Goal: Information Seeking & Learning: Compare options

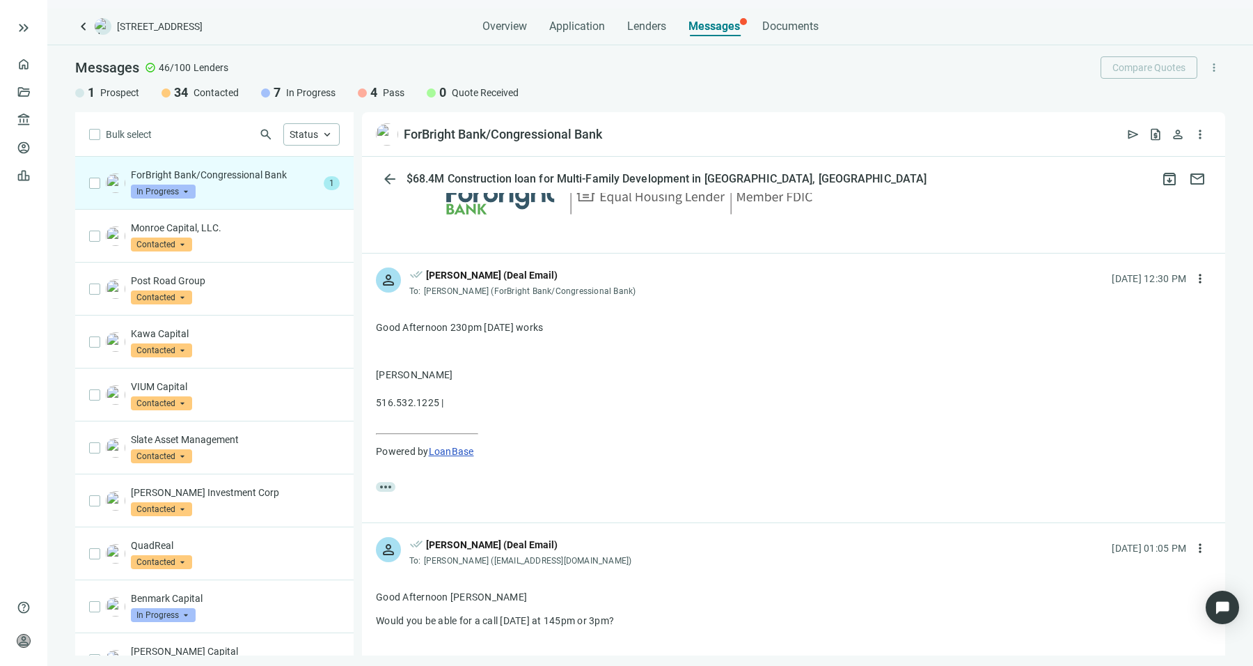
scroll to position [3439, 0]
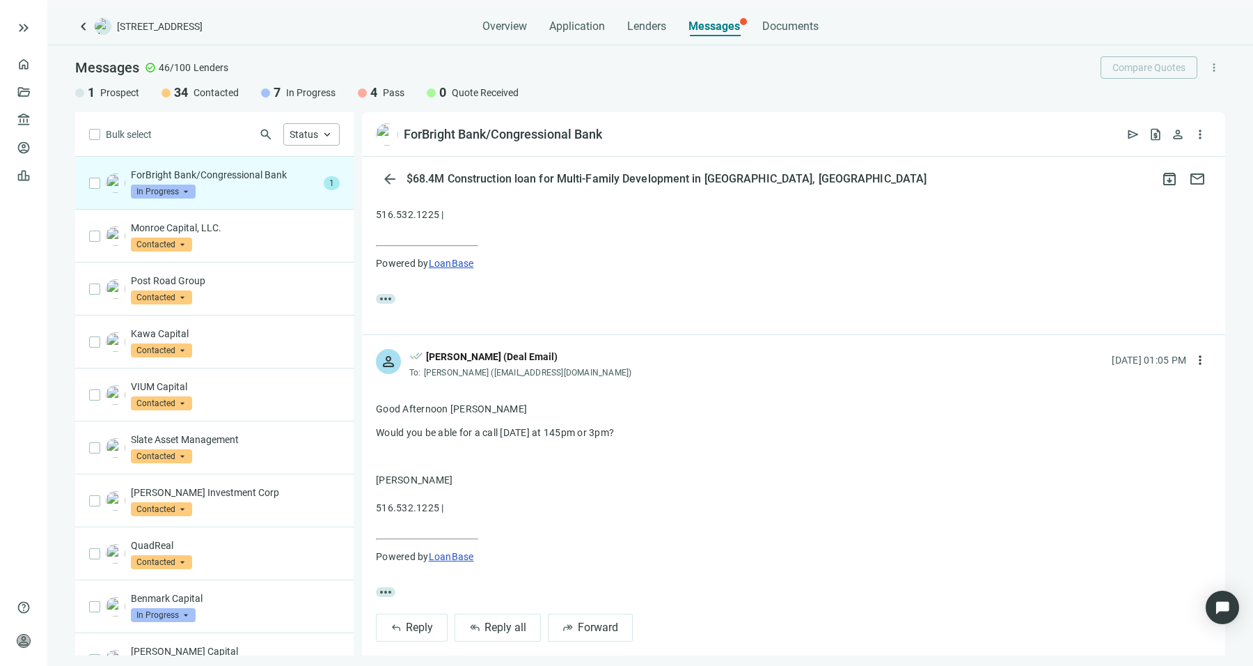
click at [272, 154] on div "Bulk select search Status keyboard_arrow_up" at bounding box center [214, 134] width 278 height 45
click at [271, 175] on p "ForBright Bank/Congressional Bank" at bounding box center [224, 175] width 187 height 14
click at [259, 240] on div "Monroe Capital, LLC. Contacted arrow_drop_down" at bounding box center [235, 236] width 209 height 31
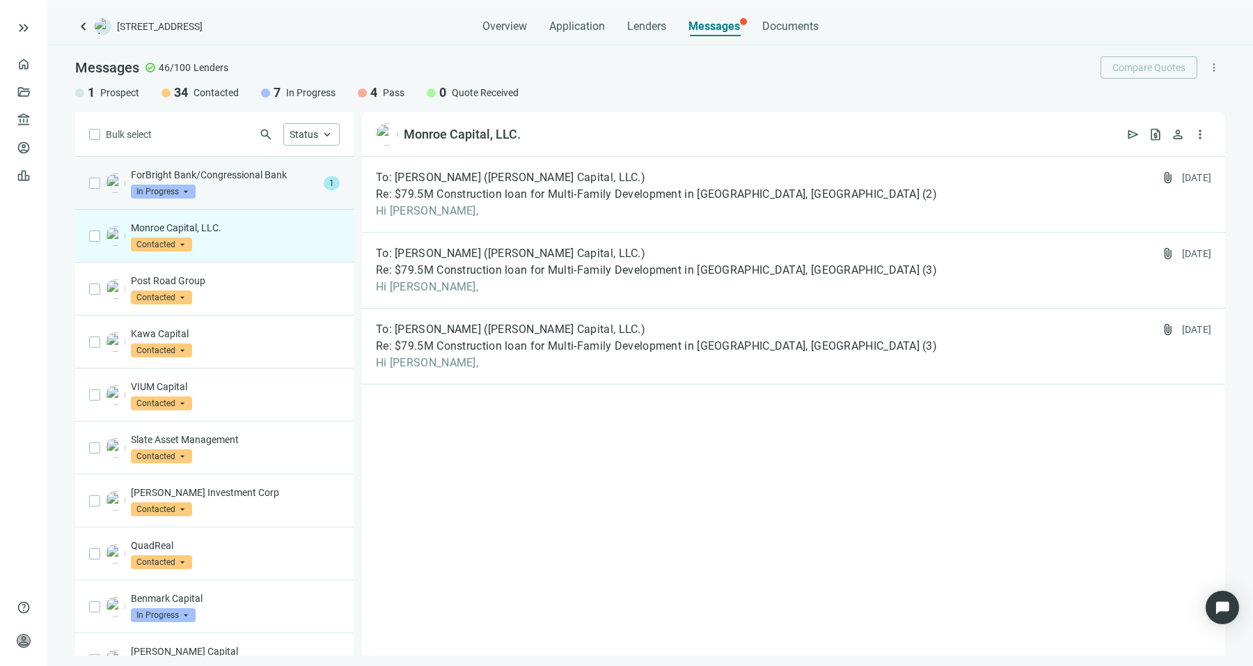
click at [288, 178] on p "ForBright Bank/Congressional Bank" at bounding box center [224, 175] width 187 height 14
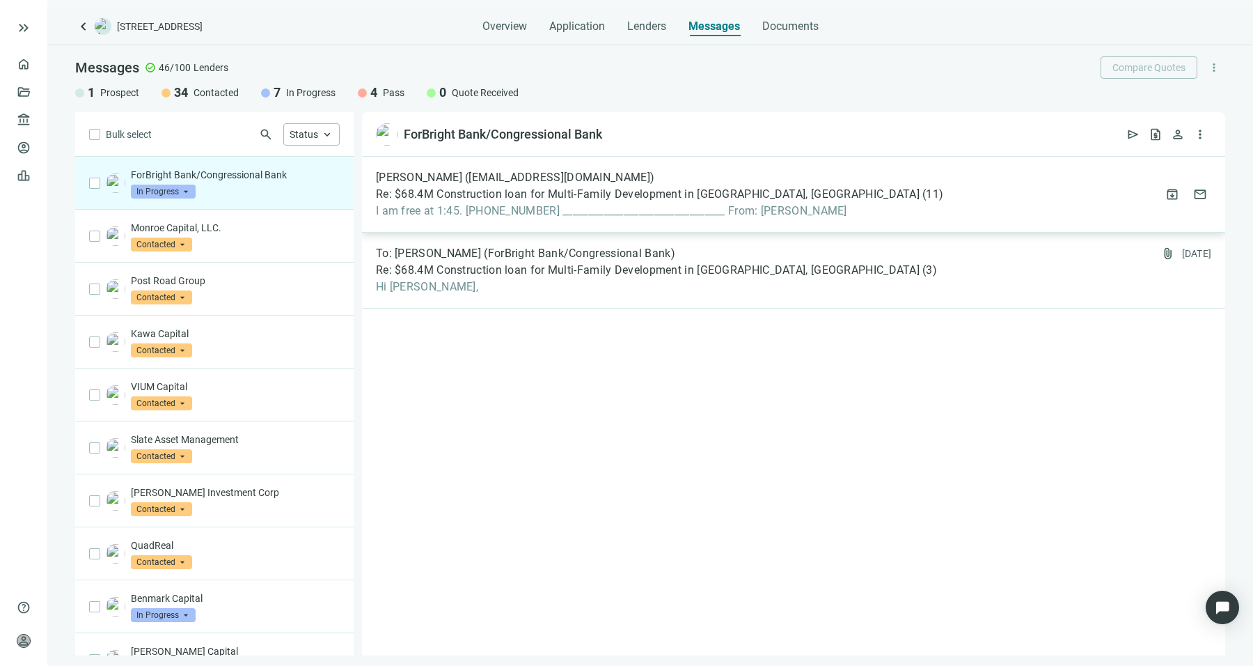
click at [500, 211] on span "I am free at 1:45. 678-362-3222 ________________________________ From: Sean" at bounding box center [659, 211] width 567 height 14
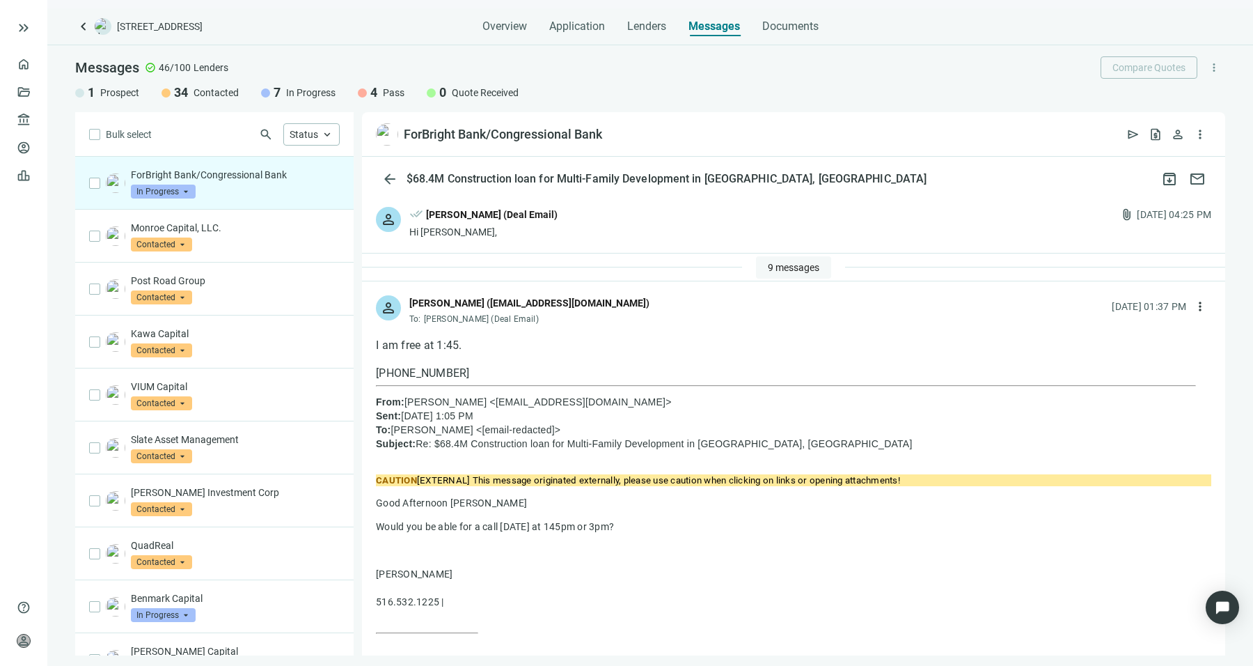
click at [790, 259] on button "9 messages" at bounding box center [793, 267] width 75 height 22
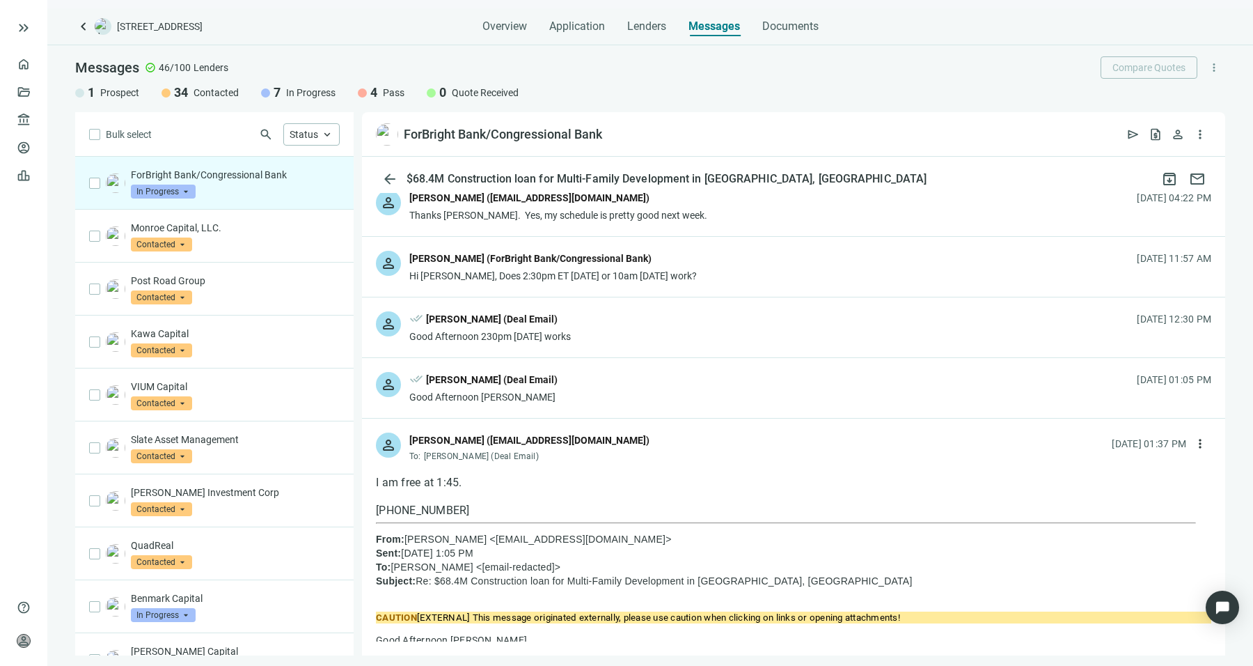
scroll to position [402, 0]
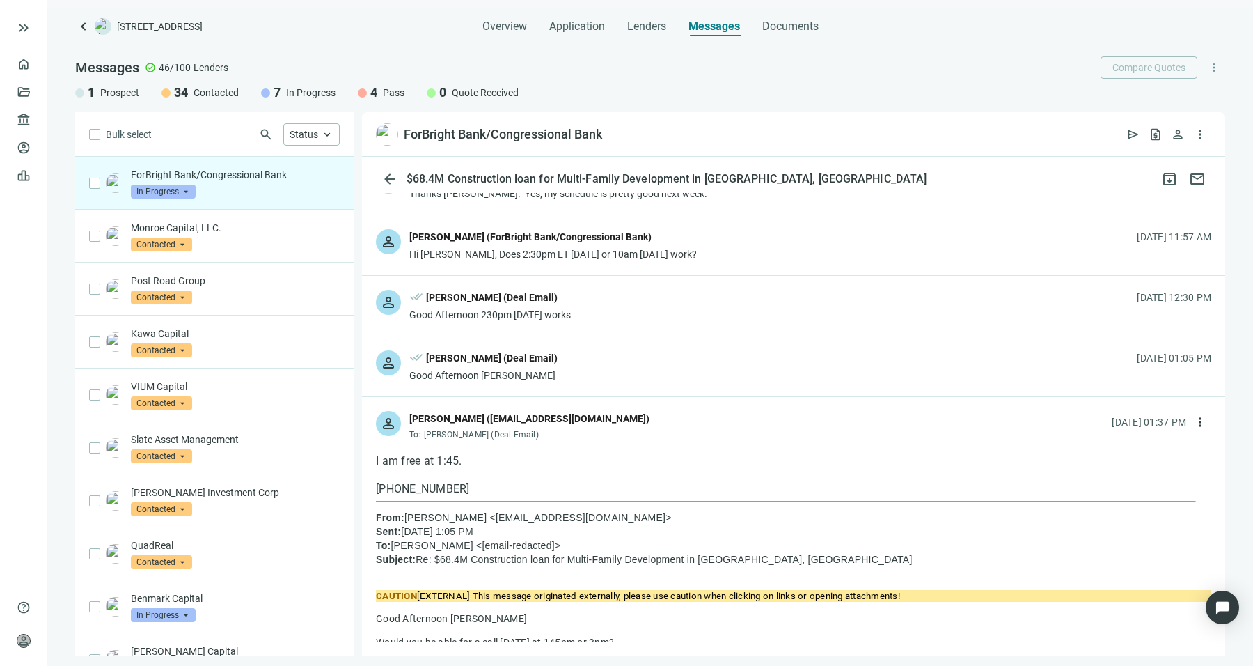
click at [657, 281] on div "person done_all Sean Shahkohi (Deal Email) Good Afternoon 230pm today works 09.…" at bounding box center [793, 306] width 863 height 60
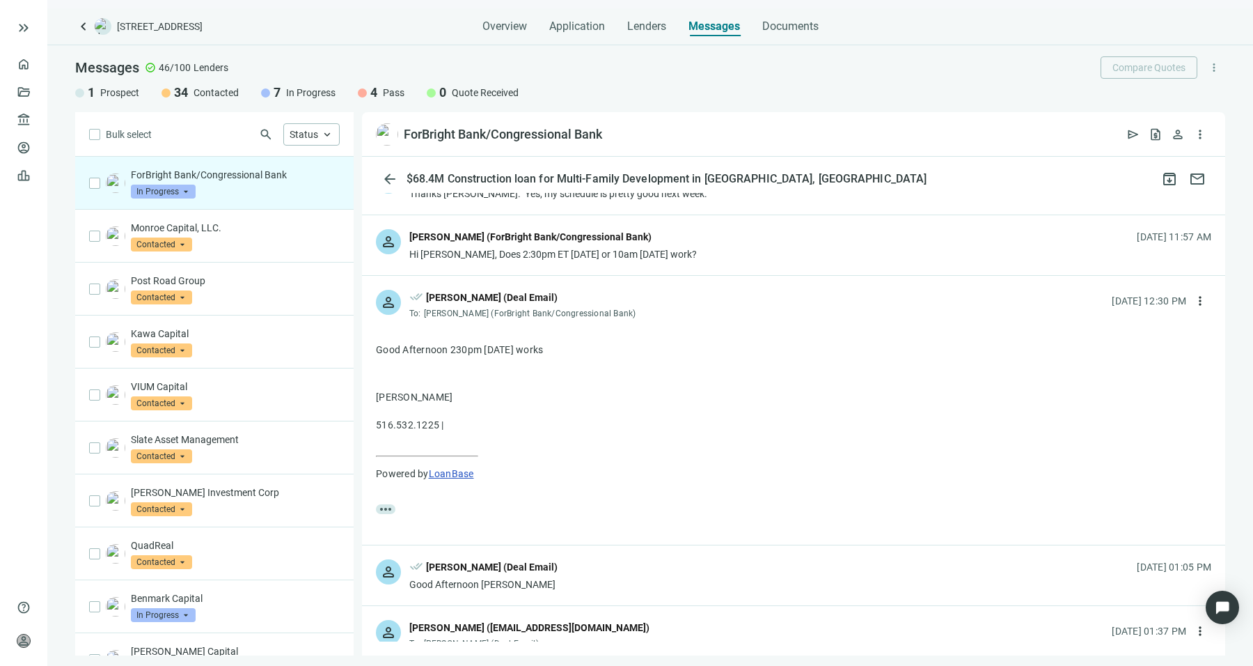
click at [666, 233] on div "person Katherine Lew (ForBright Bank/Congressional Bank) Hi Sean, Does 2:30pm E…" at bounding box center [793, 245] width 863 height 60
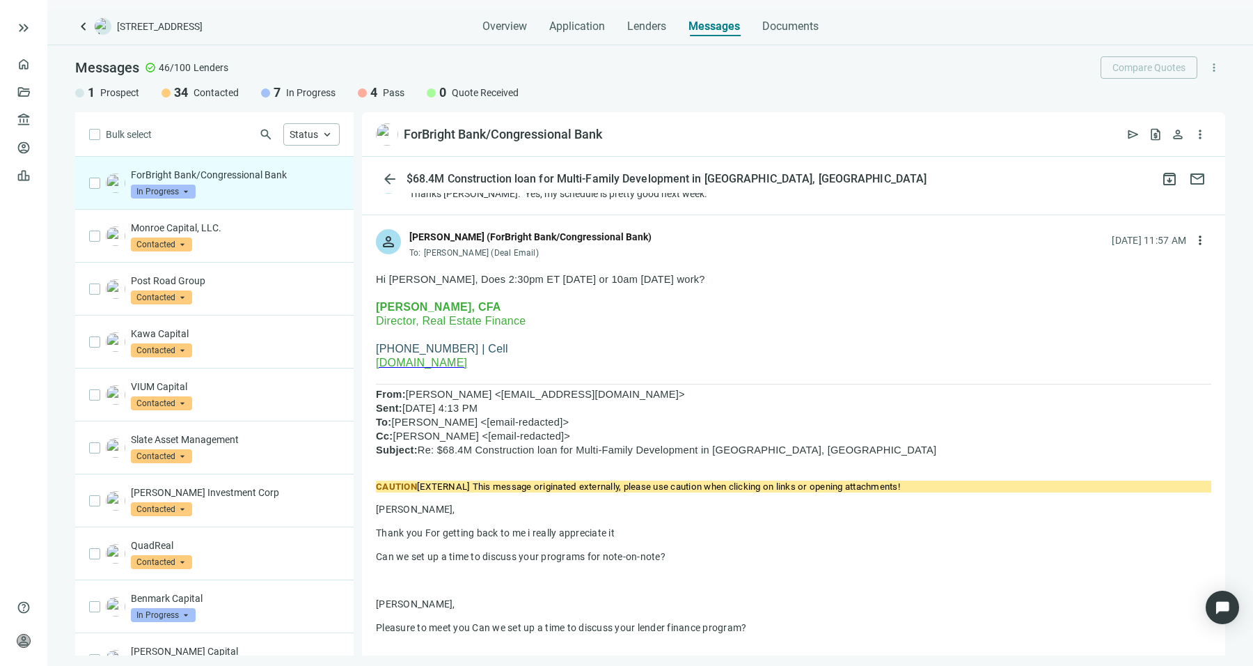
click at [606, 274] on span "Hi Sean, Does 2:30pm ET today or 10am tomorrow work?" at bounding box center [540, 279] width 329 height 11
click at [630, 281] on span "Hi Sean, Does 2:30pm ET today or 10am tomorrow work?" at bounding box center [540, 279] width 329 height 11
click at [684, 286] on p at bounding box center [793, 293] width 835 height 14
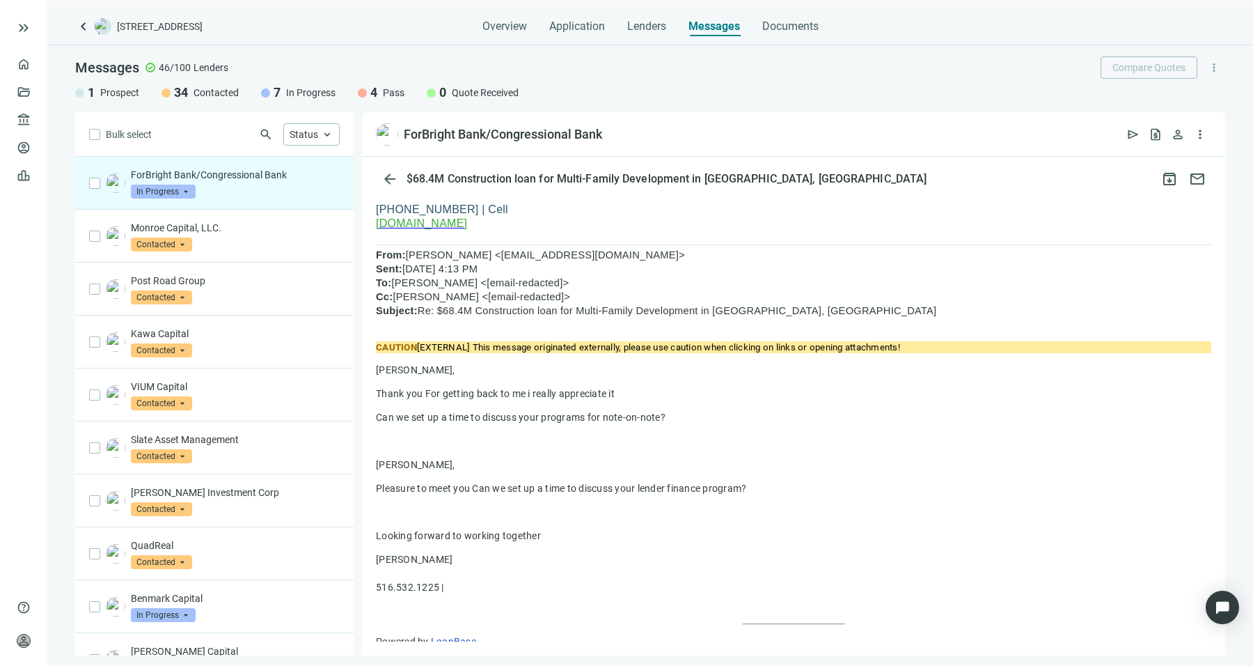
scroll to position [540, 0]
click at [87, 29] on span "keyboard_arrow_left" at bounding box center [83, 26] width 17 height 17
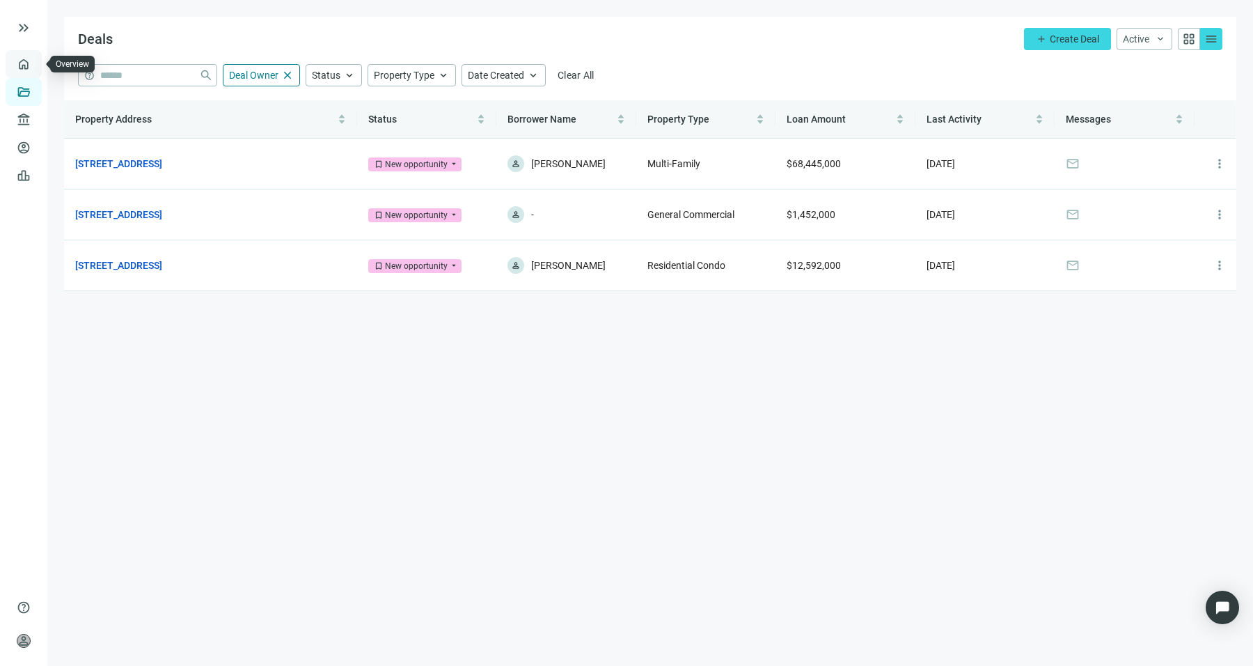
click at [35, 62] on link "Overview" at bounding box center [55, 63] width 41 height 11
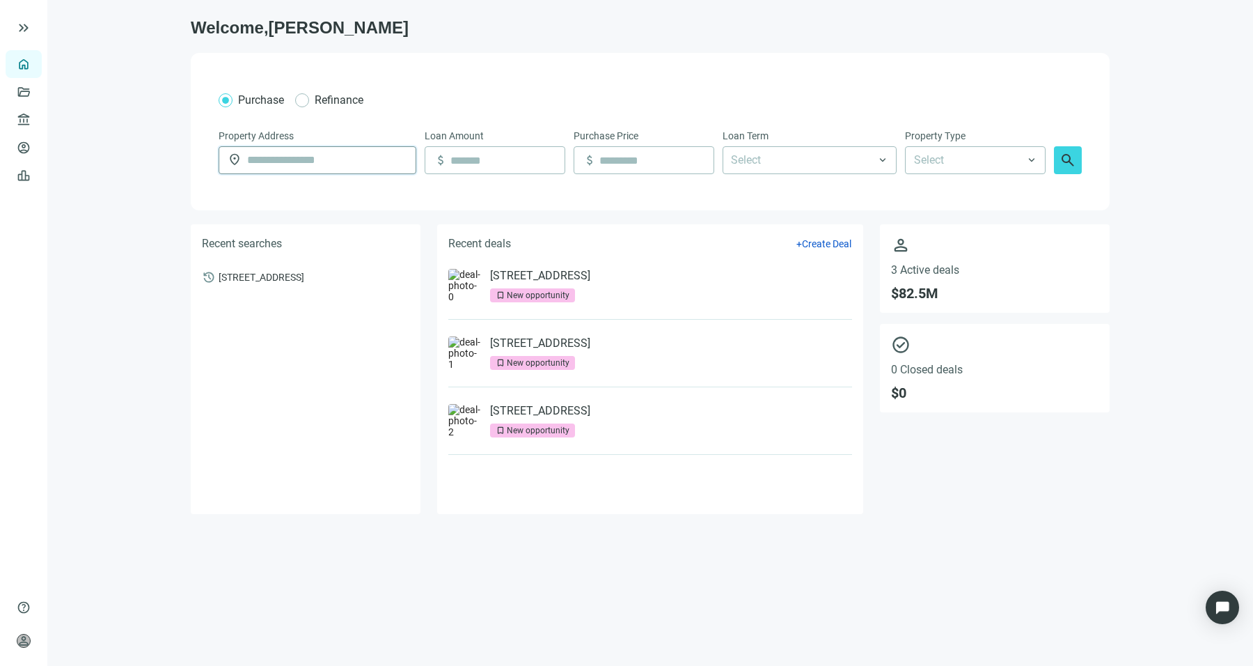
click at [320, 157] on input "text" at bounding box center [327, 160] width 160 height 26
type input "**********"
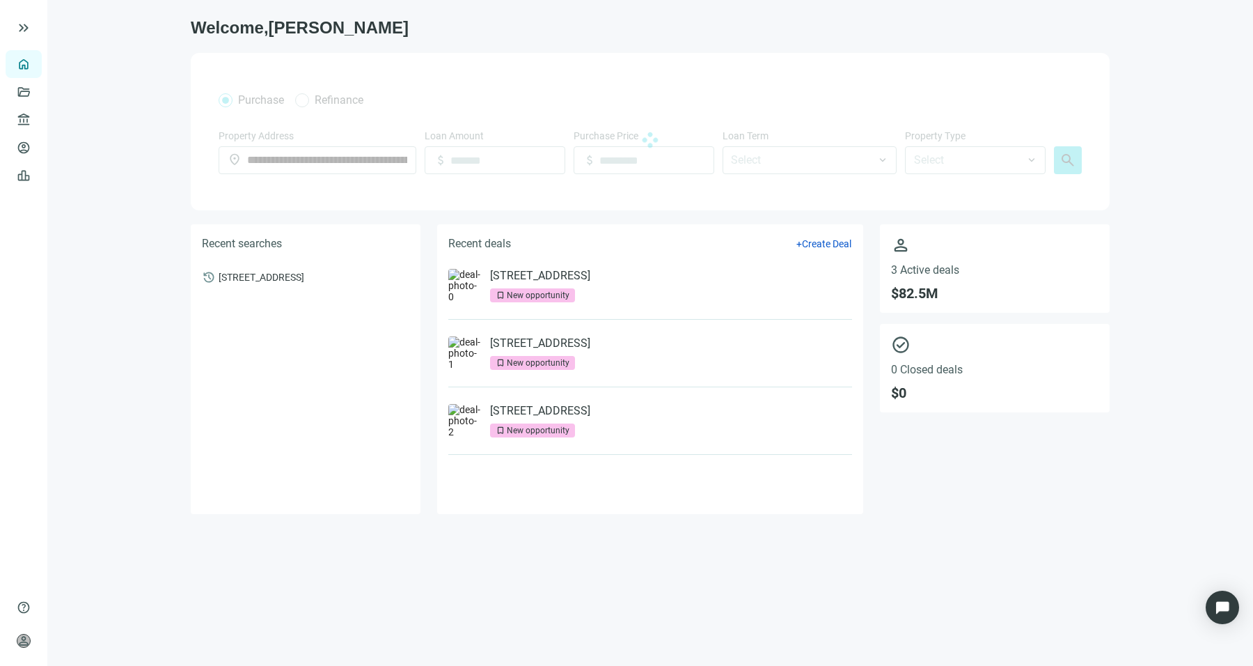
type input "**********"
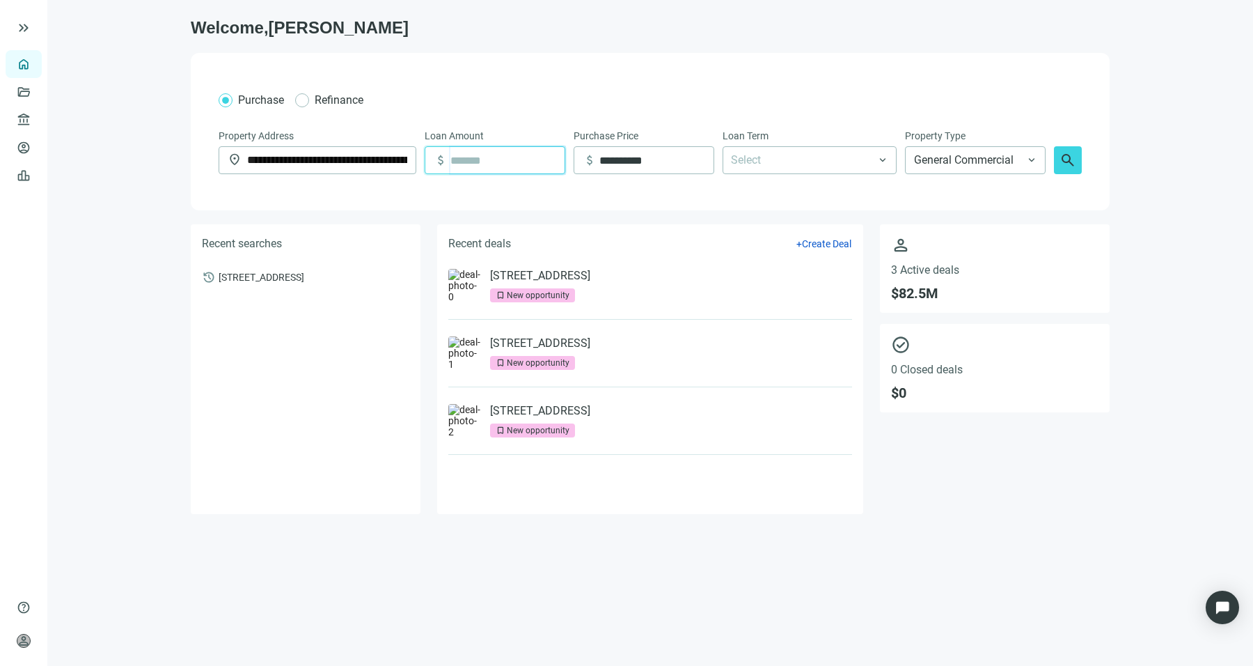
click at [510, 162] on input at bounding box center [507, 160] width 114 height 26
type input "*"
drag, startPoint x: 683, startPoint y: 170, endPoint x: 592, endPoint y: 164, distance: 91.4
click at [592, 164] on div "**********" at bounding box center [648, 160] width 131 height 26
type input "**********"
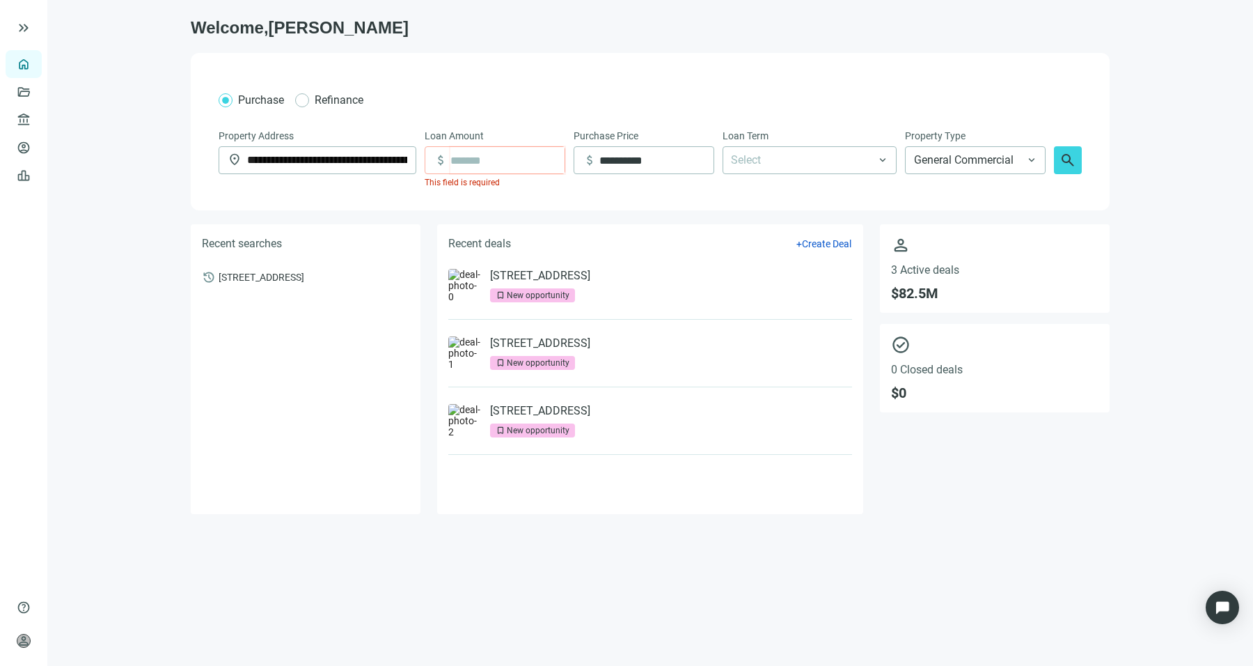
click at [497, 154] on input at bounding box center [507, 160] width 114 height 26
click at [948, 163] on span "General Commercial" at bounding box center [975, 160] width 123 height 26
type input "**********"
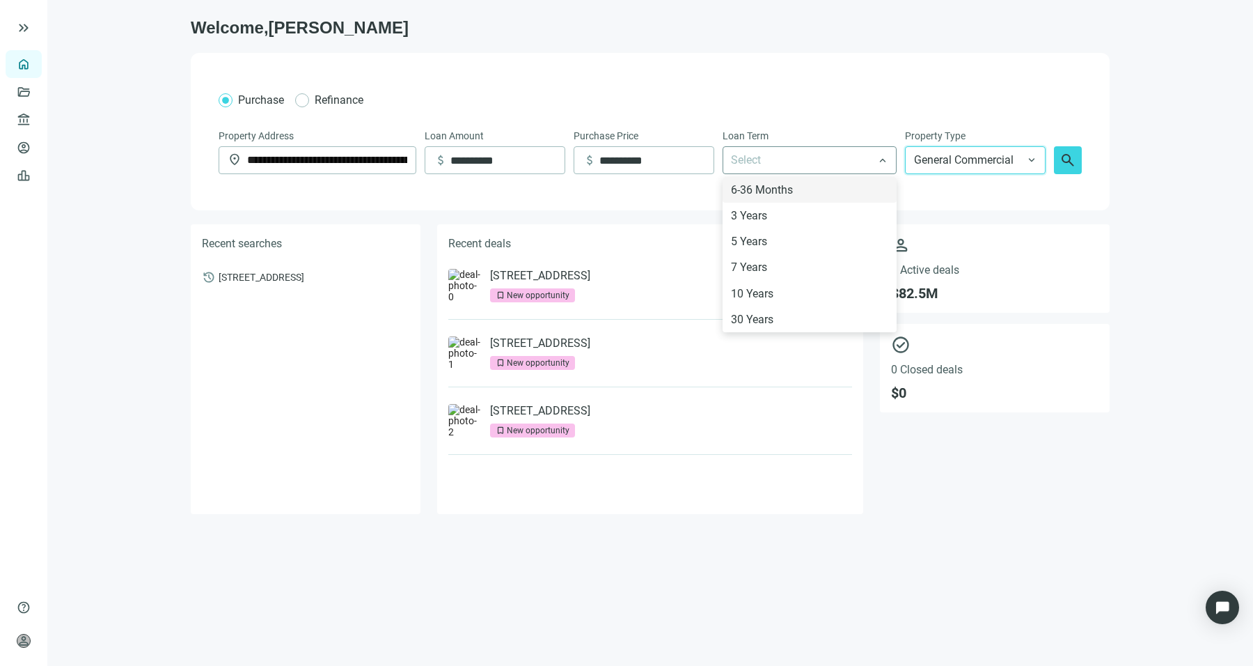
click at [863, 165] on div at bounding box center [802, 160] width 154 height 25
click at [824, 313] on div "30 Years" at bounding box center [809, 319] width 157 height 17
click at [961, 157] on span "General Commercial" at bounding box center [975, 160] width 123 height 26
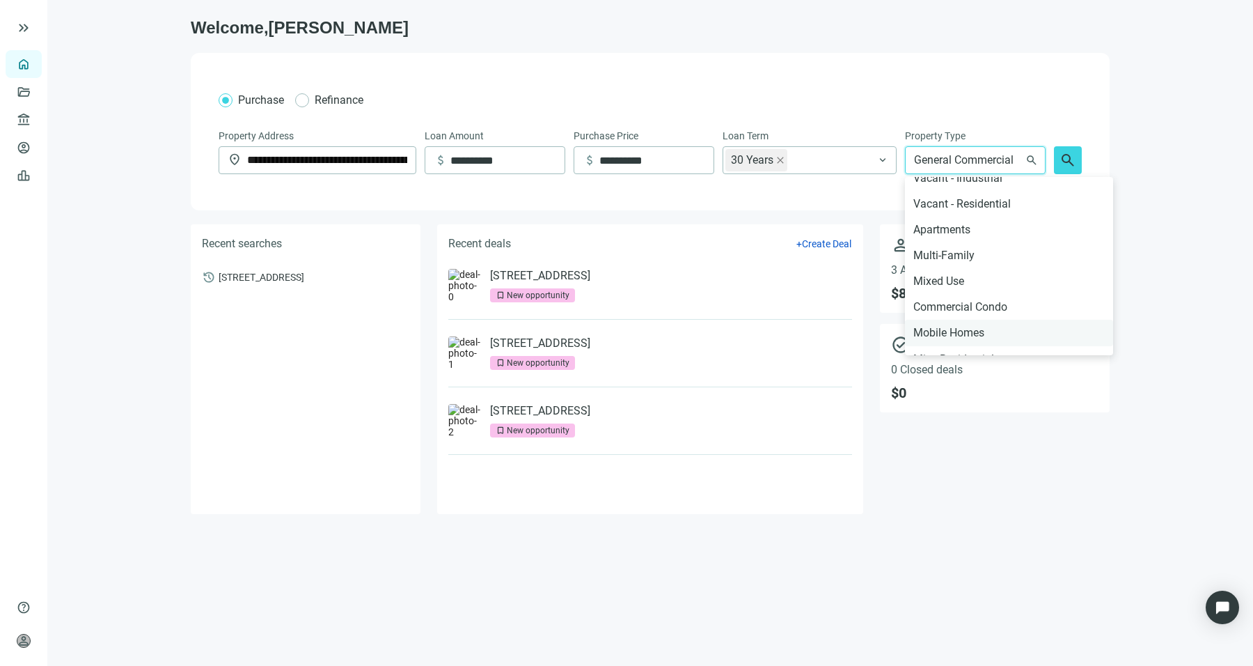
scroll to position [287, 0]
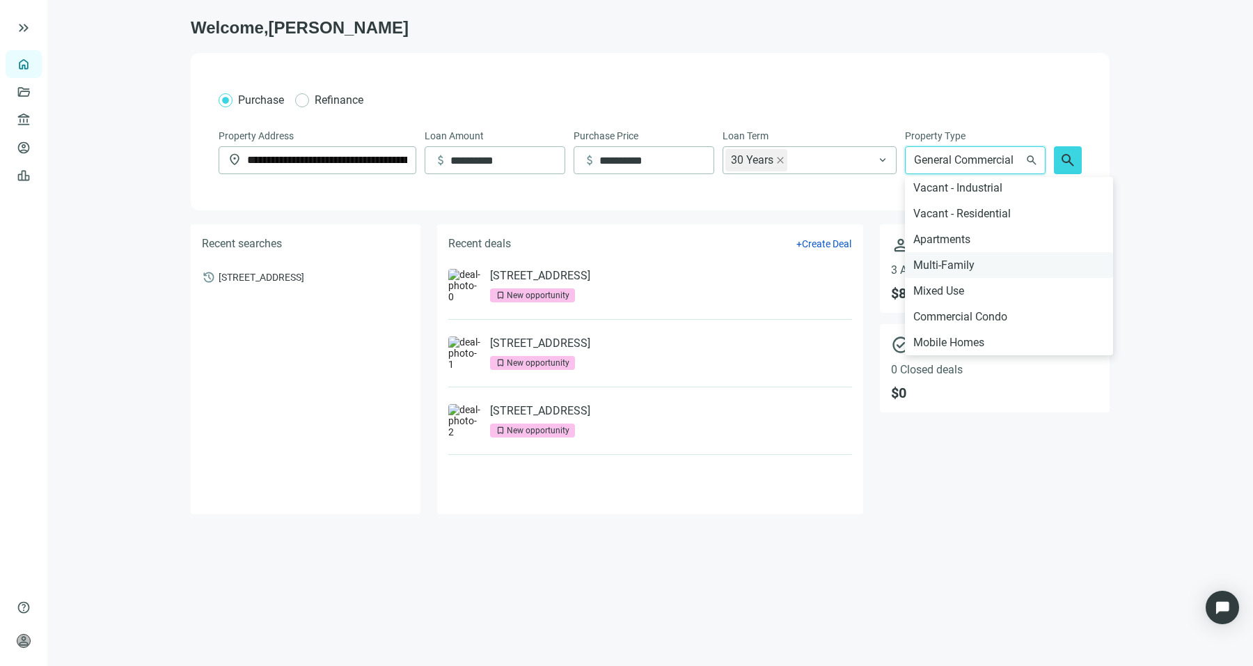
click at [977, 265] on div "Multi-Family" at bounding box center [1008, 264] width 191 height 17
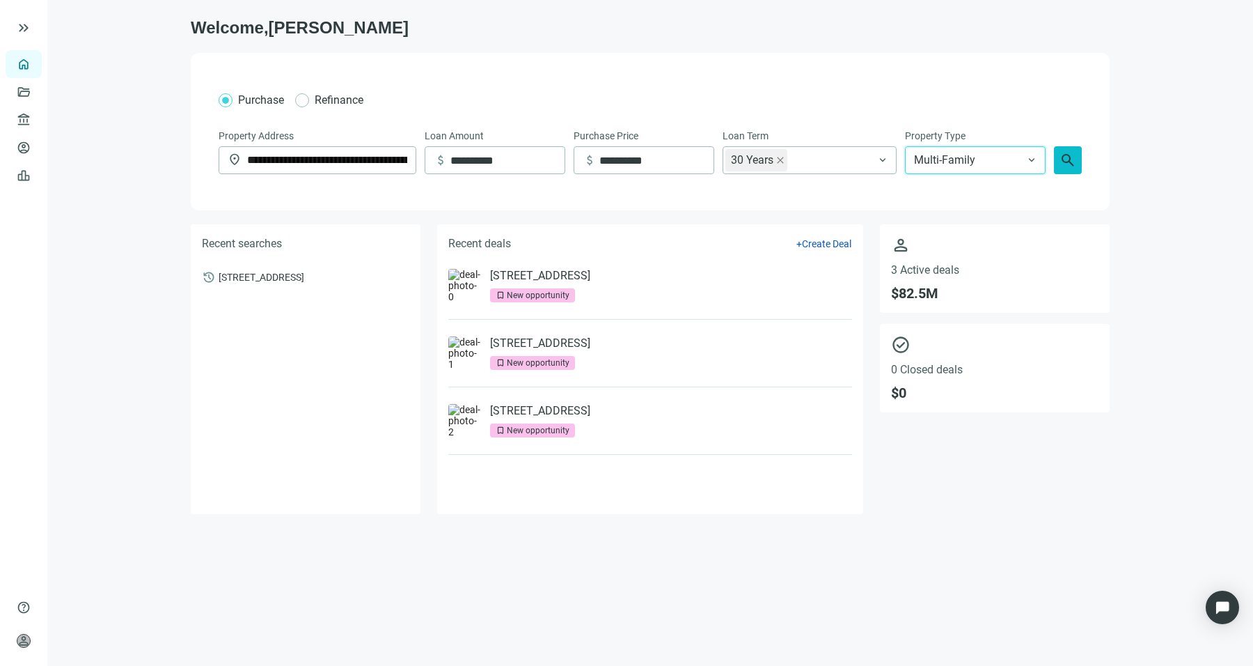
click at [1073, 166] on span "search" at bounding box center [1068, 160] width 17 height 17
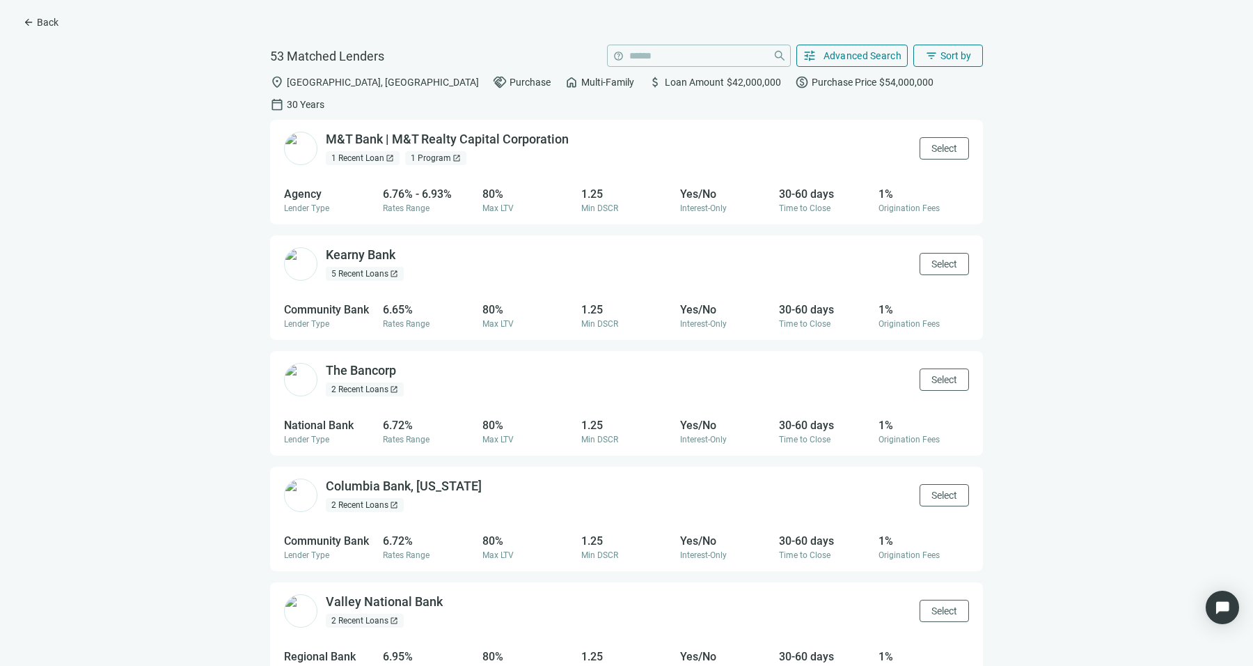
click at [225, 387] on div "M&T Bank | M&T Realty Capital Corporation open_in_new 1 Recent Loan open_in_new…" at bounding box center [626, 393] width 1231 height 546
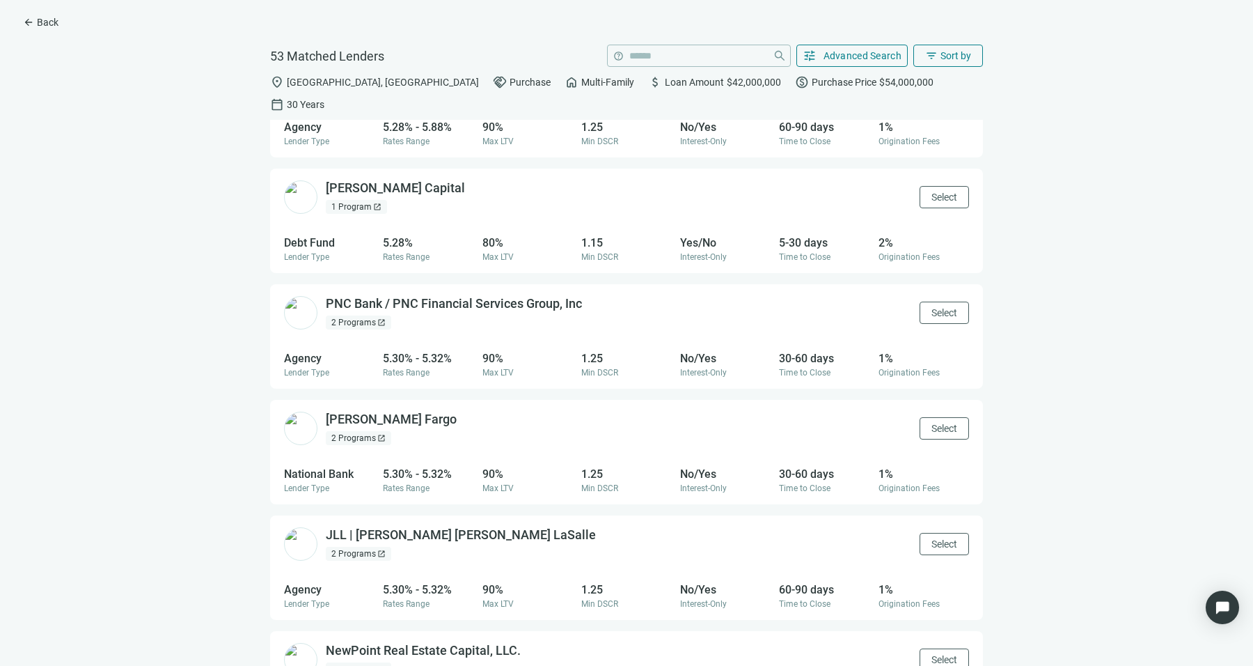
scroll to position [877, 0]
click at [352, 199] on div "1 Program open_in_new" at bounding box center [356, 206] width 61 height 14
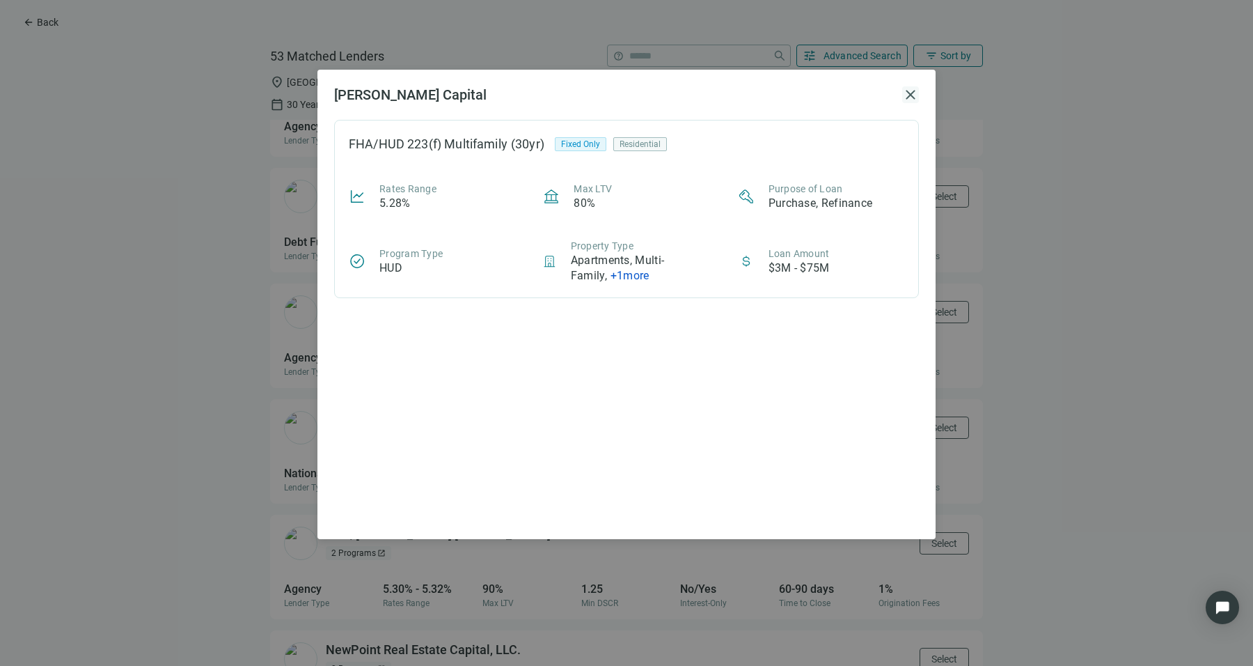
click at [910, 102] on span "close" at bounding box center [910, 94] width 17 height 17
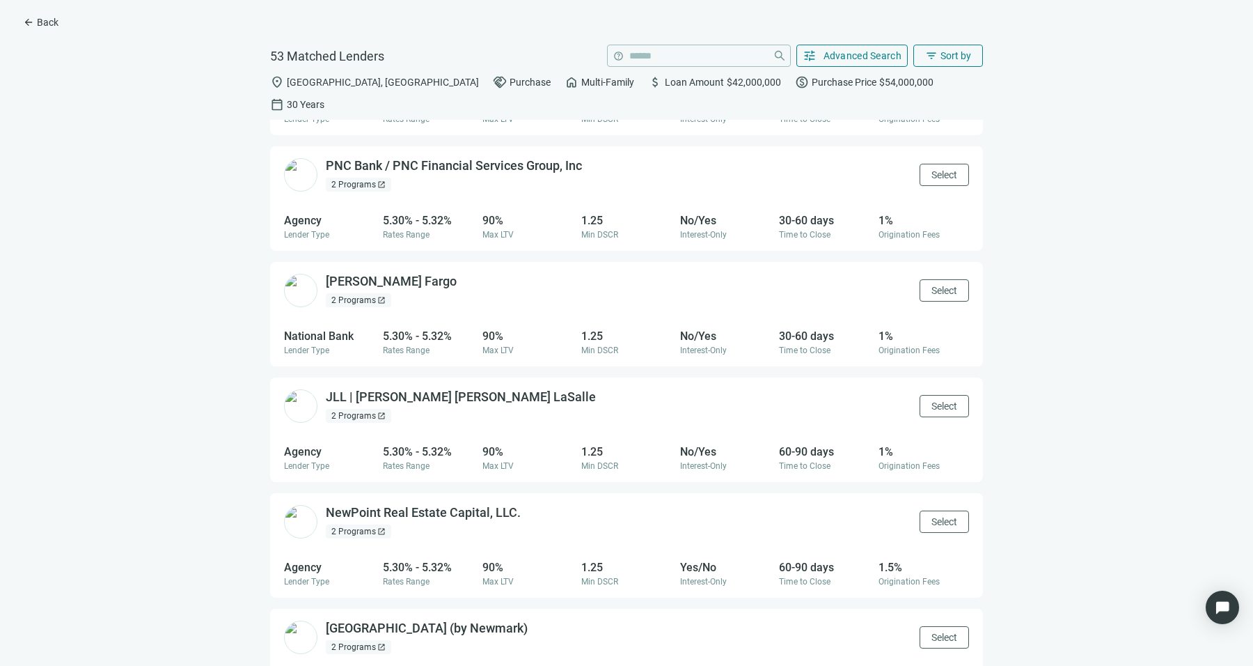
scroll to position [1015, 0]
click at [348, 176] on div "2 Programs open_in_new" at bounding box center [358, 183] width 65 height 14
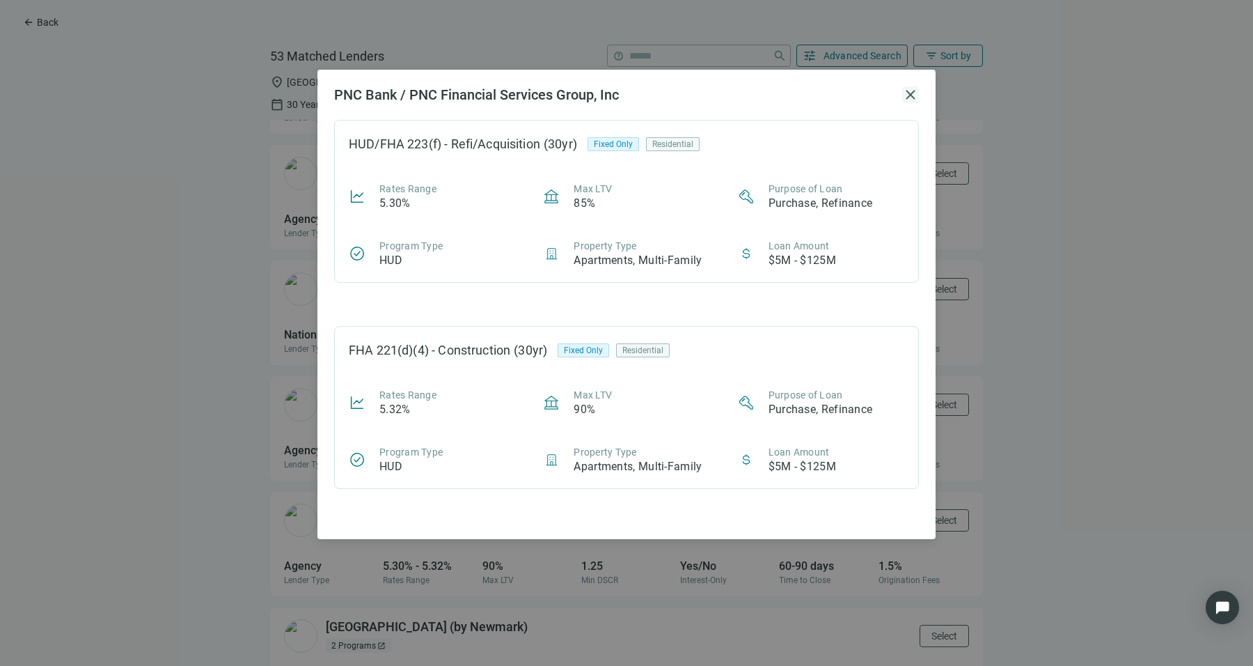
drag, startPoint x: 913, startPoint y: 100, endPoint x: 909, endPoint y: 93, distance: 7.5
click at [909, 93] on span "close" at bounding box center [910, 94] width 17 height 17
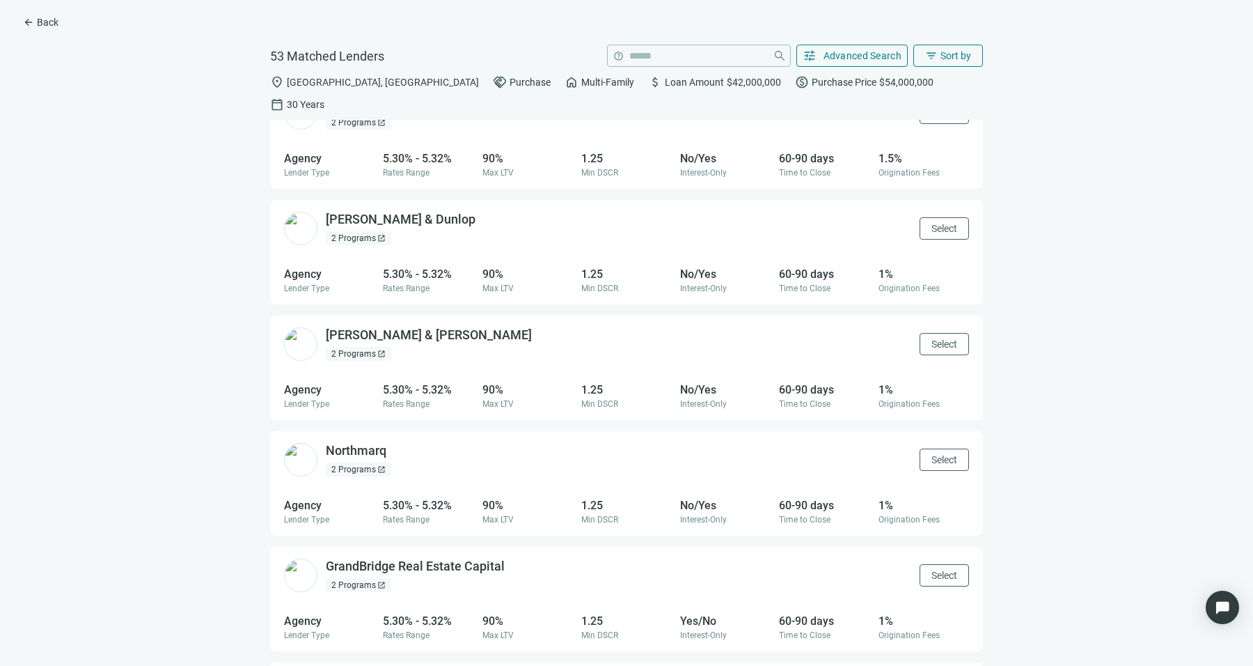
scroll to position [1626, 0]
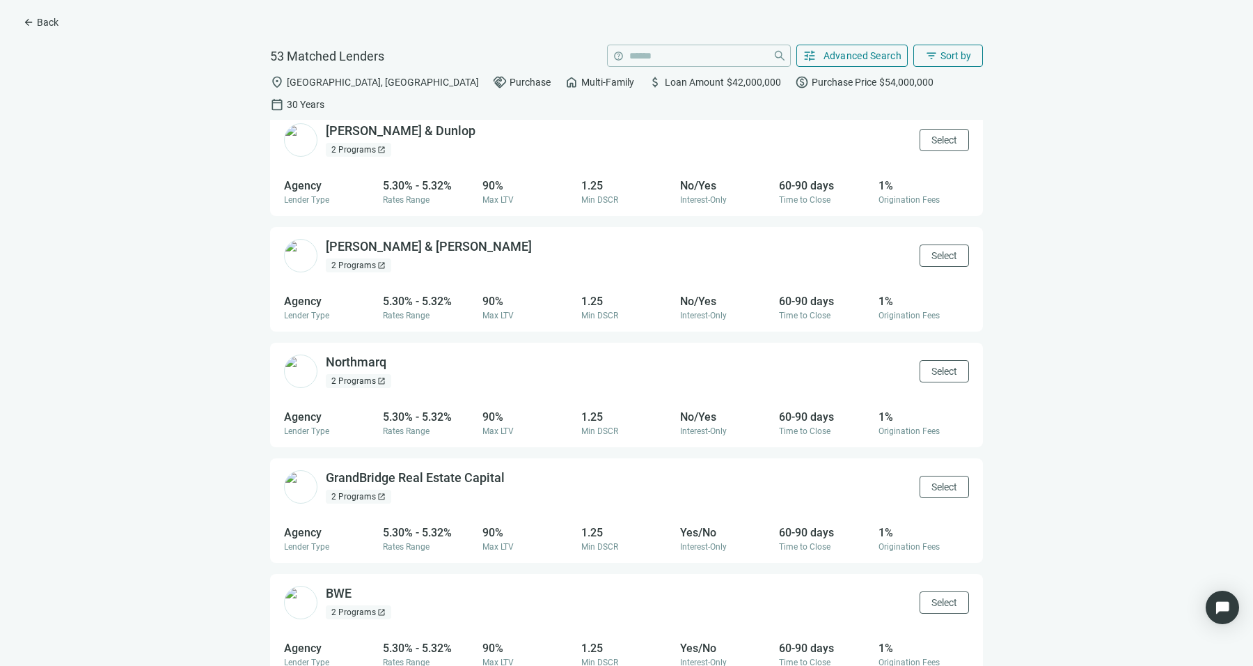
click at [361, 258] on div "2 Programs open_in_new" at bounding box center [358, 265] width 65 height 14
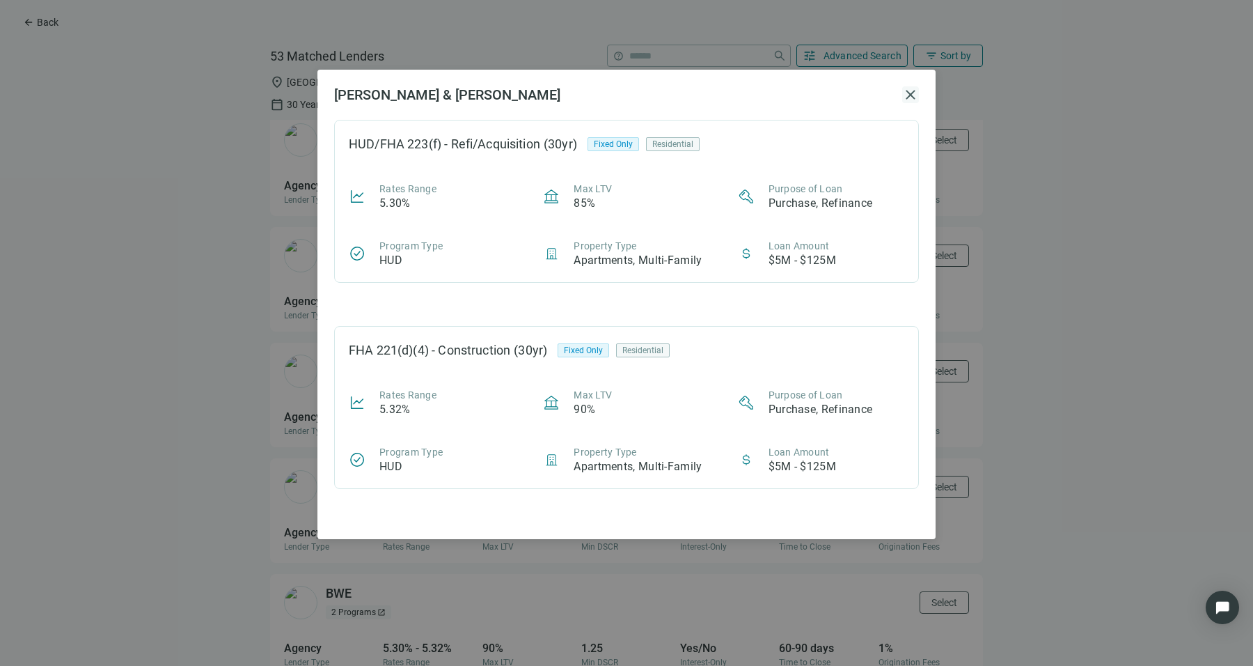
click at [902, 95] on span "close" at bounding box center [910, 94] width 17 height 17
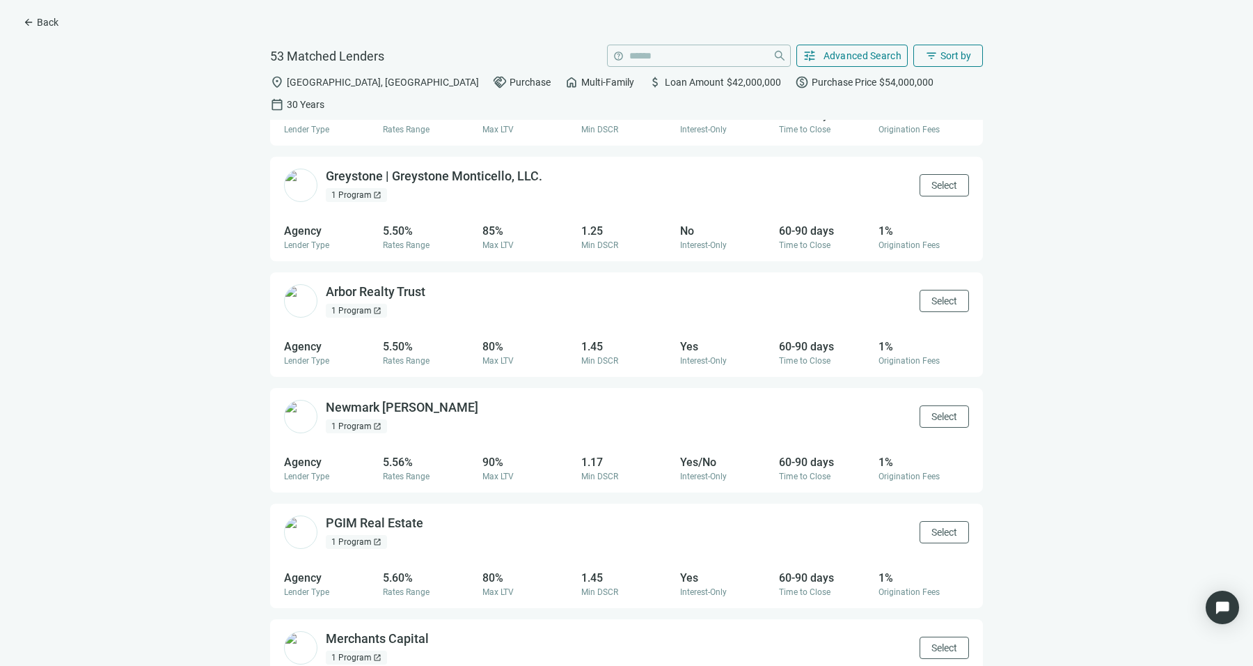
scroll to position [2273, 0]
click at [368, 189] on div "1 Program open_in_new" at bounding box center [356, 196] width 61 height 14
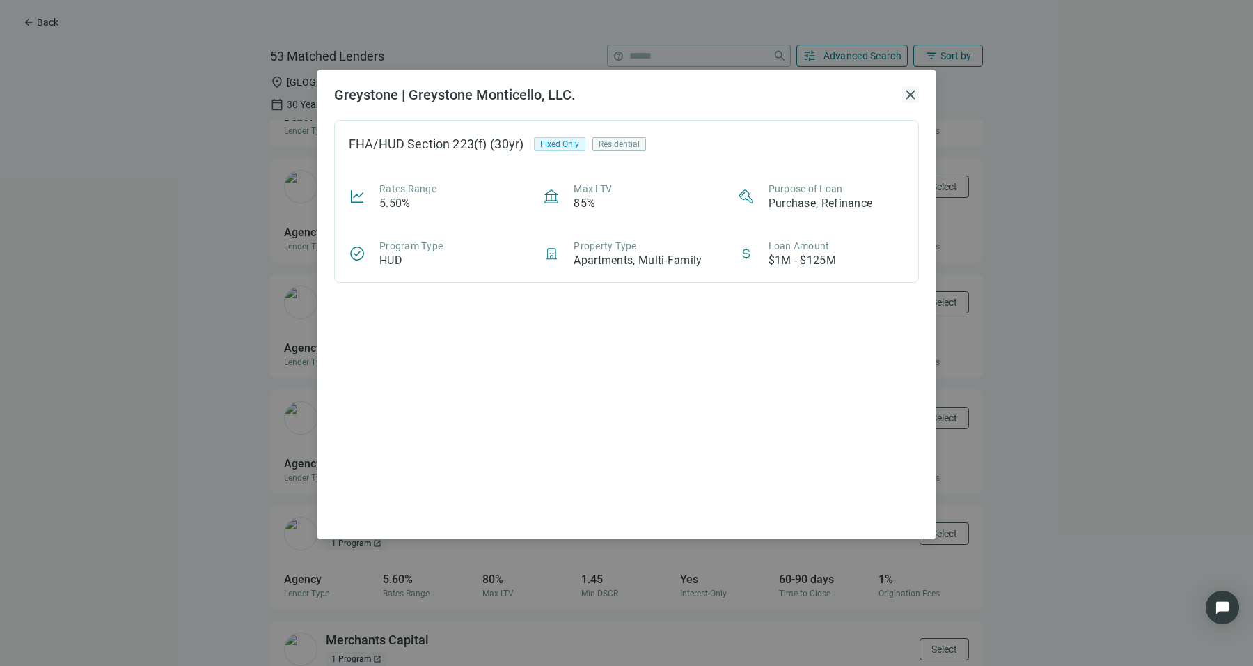
click at [913, 86] on span "close" at bounding box center [910, 94] width 17 height 17
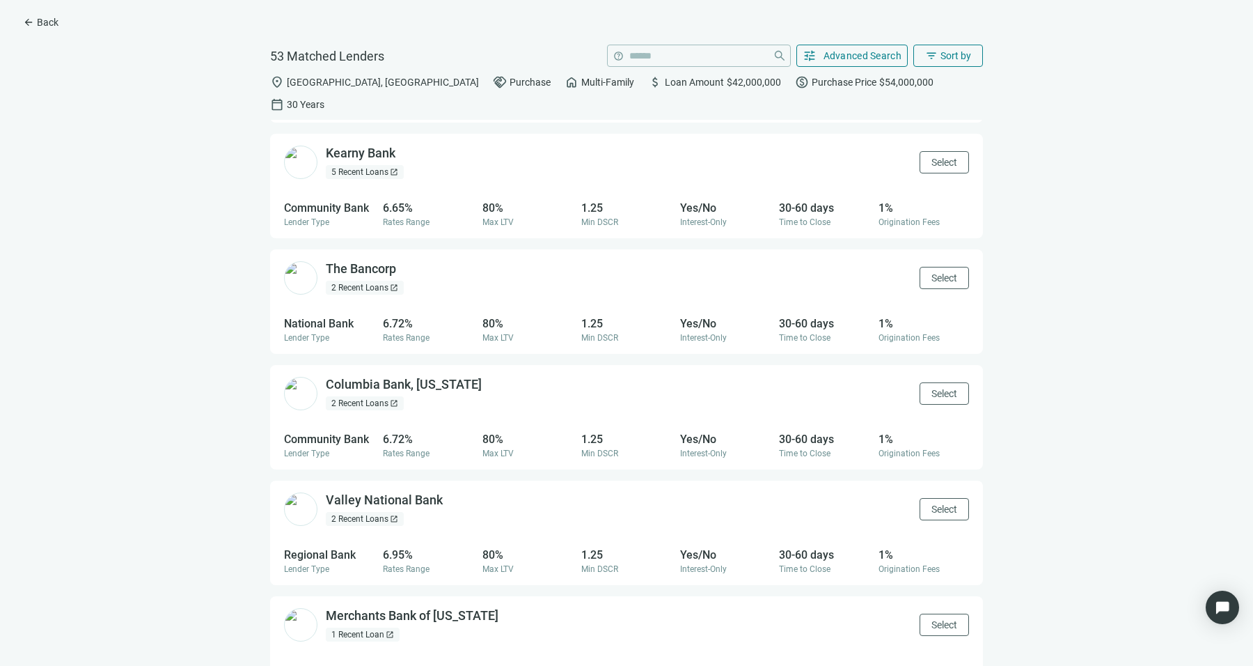
scroll to position [0, 0]
